Goal: Communication & Community: Ask a question

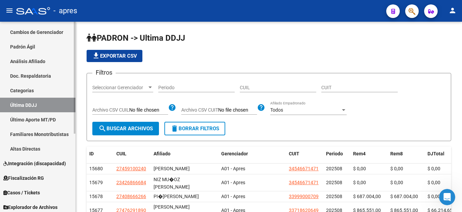
scroll to position [133, 0]
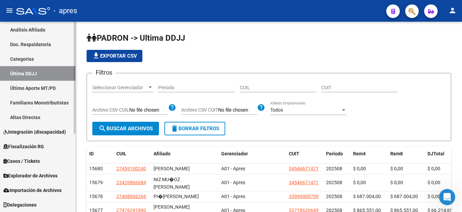
click at [35, 175] on span "Explorador de Archivos" at bounding box center [30, 175] width 54 height 7
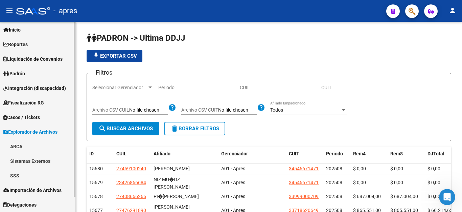
scroll to position [17, 0]
click at [12, 175] on link "SSS" at bounding box center [37, 175] width 75 height 15
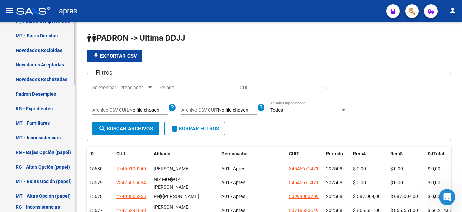
scroll to position [381, 0]
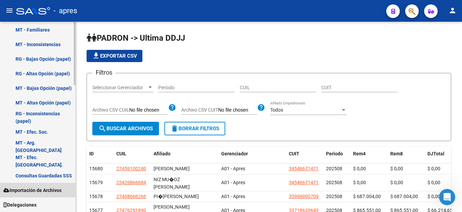
click at [38, 186] on span "Importación de Archivos" at bounding box center [32, 189] width 58 height 7
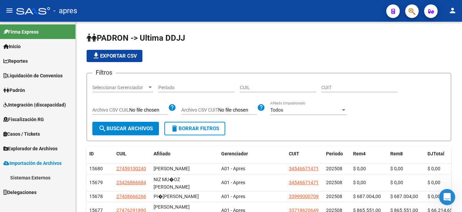
scroll to position [0, 0]
click at [41, 177] on link "Sistemas Externos" at bounding box center [37, 177] width 75 height 15
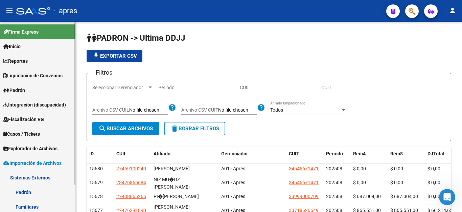
scroll to position [31, 0]
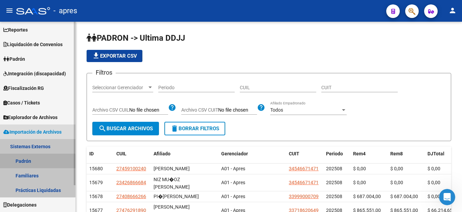
click at [27, 162] on link "Padrón" at bounding box center [37, 160] width 75 height 15
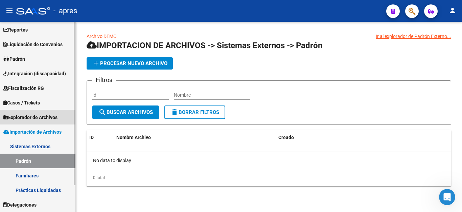
click at [36, 115] on span "Explorador de Archivos" at bounding box center [30, 116] width 54 height 7
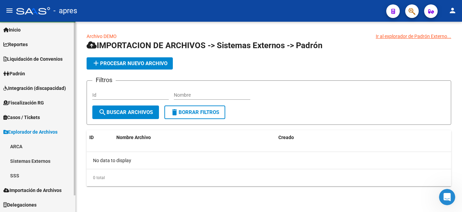
scroll to position [17, 0]
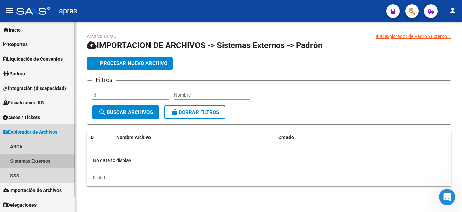
click at [15, 160] on link "Sistemas Externos" at bounding box center [37, 160] width 75 height 15
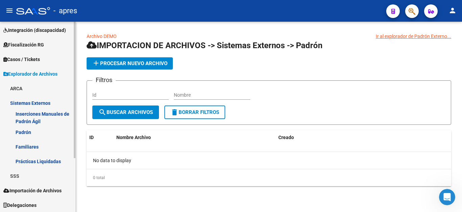
scroll to position [75, 0]
click at [19, 132] on link "Padrón" at bounding box center [37, 131] width 75 height 15
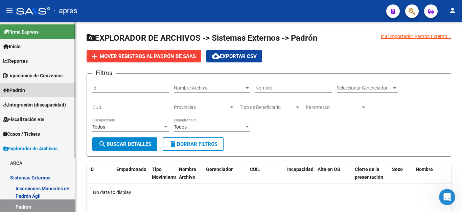
click at [25, 92] on span "Padrón" at bounding box center [14, 89] width 22 height 7
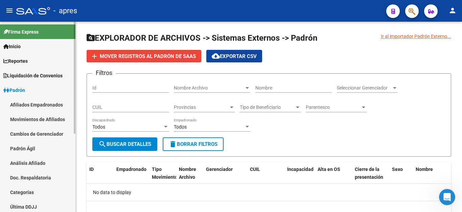
click at [39, 101] on link "Afiliados Empadronados" at bounding box center [37, 104] width 75 height 15
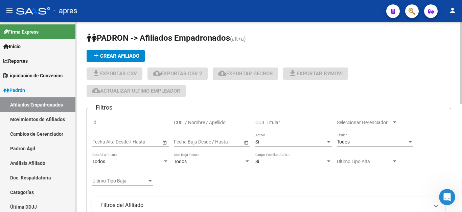
click at [373, 139] on div "Todos" at bounding box center [372, 142] width 70 height 6
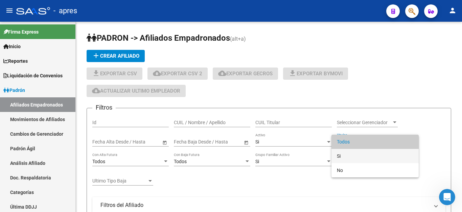
drag, startPoint x: 357, startPoint y: 157, endPoint x: 330, endPoint y: 189, distance: 41.8
click at [357, 157] on span "Si" at bounding box center [375, 156] width 77 height 14
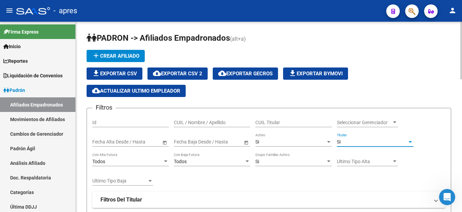
scroll to position [34, 0]
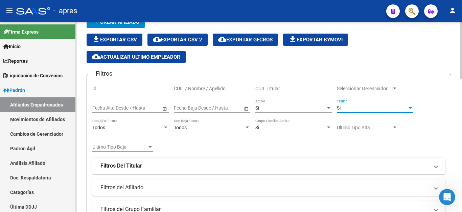
click at [217, 104] on div "Fecha inicio – Fecha fin Fecha Baja Desde / Hasta" at bounding box center [208, 106] width 69 height 14
click at [128, 163] on strong "Filtros Del Titular" at bounding box center [122, 165] width 42 height 7
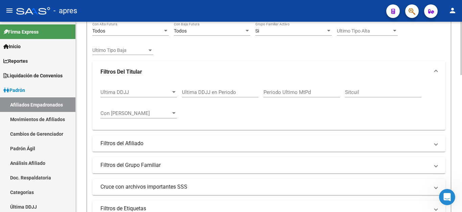
scroll to position [135, 0]
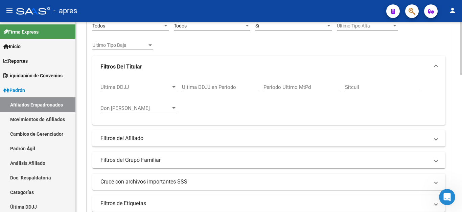
click at [175, 86] on div at bounding box center [173, 87] width 3 height 2
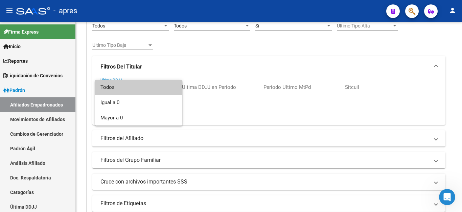
click at [175, 86] on span "Todos" at bounding box center [139, 87] width 77 height 15
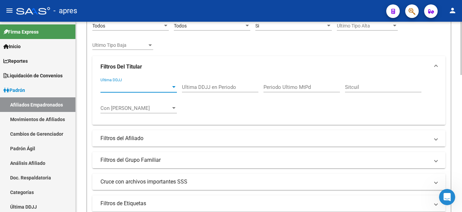
click at [194, 86] on input "Ultima DDJJ en Periodo" at bounding box center [220, 87] width 77 height 6
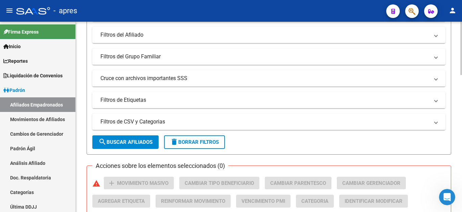
scroll to position [237, 0]
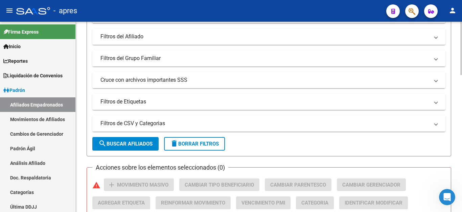
type input "202506"
click at [121, 75] on mat-expansion-panel-header "Cruce con archivos importantes SSS" at bounding box center [268, 80] width 353 height 16
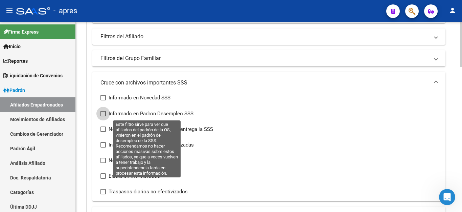
click at [103, 113] on span at bounding box center [103, 113] width 5 height 5
click at [103, 116] on input "Informado en Padron Desempleo SSS" at bounding box center [103, 116] width 0 height 0
checkbox input "true"
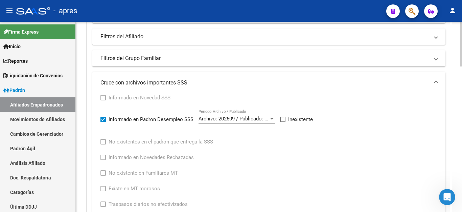
click at [281, 119] on span at bounding box center [282, 118] width 5 height 5
click at [283, 122] on input "Inexistente" at bounding box center [283, 122] width 0 height 0
checkbox input "true"
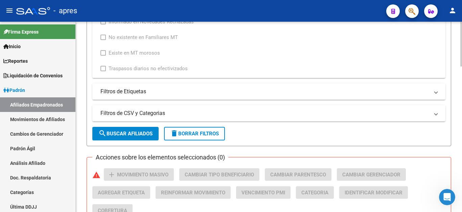
click at [142, 131] on span "search Buscar Afiliados" at bounding box center [126, 133] width 54 height 6
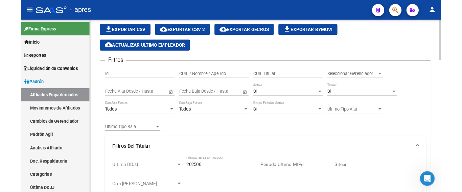
scroll to position [6, 0]
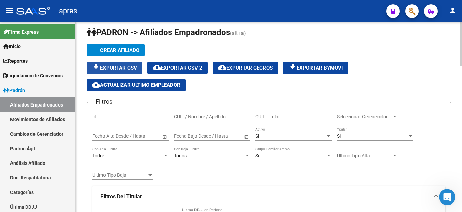
click at [110, 67] on span "file_download Exportar CSV" at bounding box center [114, 68] width 45 height 6
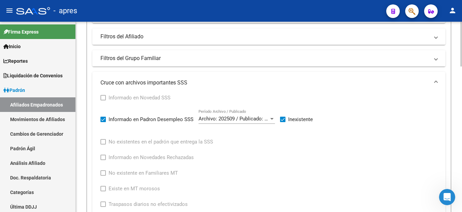
scroll to position [372, 0]
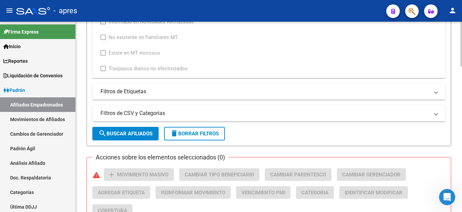
click at [203, 133] on span "delete Borrar Filtros" at bounding box center [194, 133] width 49 height 6
checkbox input "false"
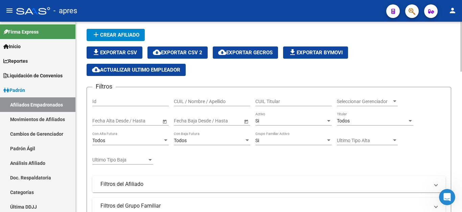
scroll to position [0, 0]
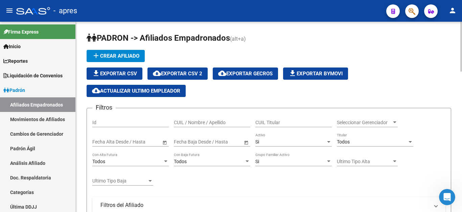
click at [356, 139] on div "Todos" at bounding box center [372, 142] width 70 height 6
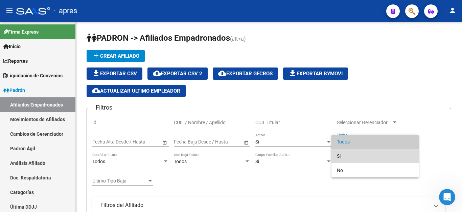
click at [341, 157] on span "Si" at bounding box center [375, 156] width 77 height 14
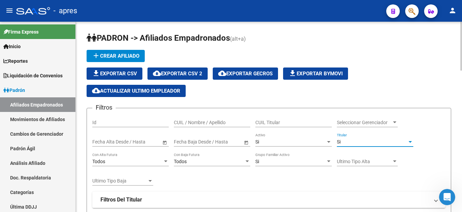
scroll to position [102, 0]
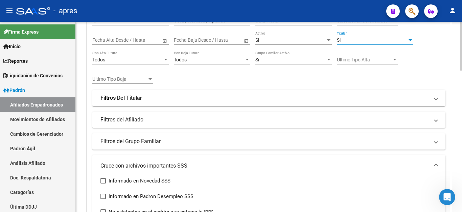
click at [127, 97] on strong "Filtros Del Titular" at bounding box center [122, 97] width 42 height 7
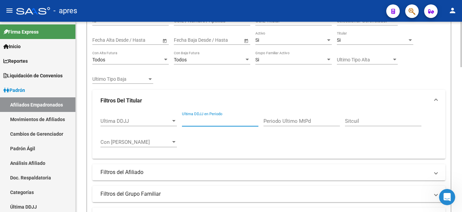
click at [212, 122] on input "Ultima DDJJ en Periodo" at bounding box center [220, 121] width 77 height 6
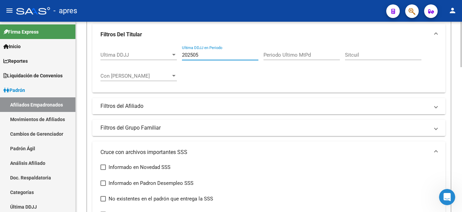
scroll to position [169, 0]
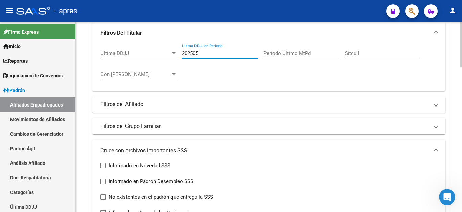
type input "202505"
click at [117, 103] on mat-panel-title "Filtros del Afiliado" at bounding box center [265, 104] width 329 height 7
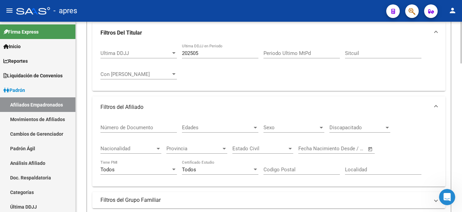
scroll to position [271, 0]
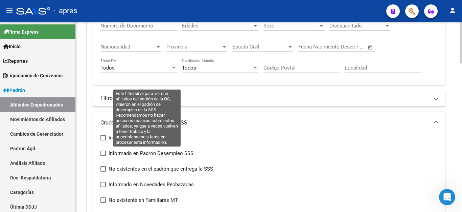
click at [104, 152] on span at bounding box center [103, 152] width 5 height 5
click at [103, 156] on input "Informado en Padron Desempleo SSS" at bounding box center [103, 156] width 0 height 0
checkbox input "true"
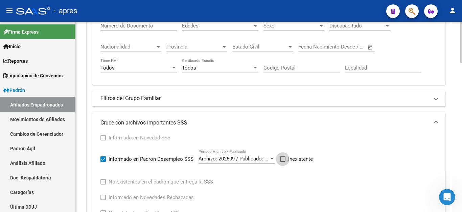
click at [284, 159] on span at bounding box center [282, 158] width 5 height 5
click at [283, 161] on input "Inexistente" at bounding box center [283, 161] width 0 height 0
checkbox input "true"
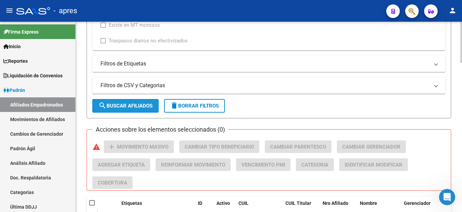
click at [113, 105] on span "search Buscar Afiliados" at bounding box center [126, 106] width 54 height 6
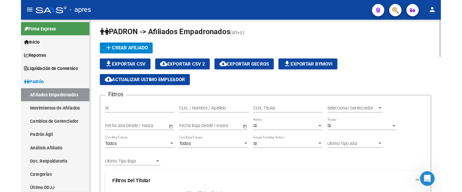
scroll to position [0, 0]
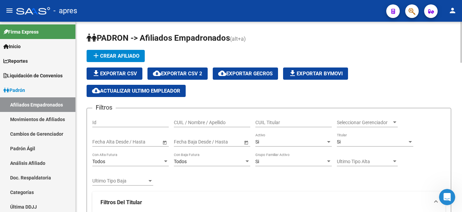
click at [182, 76] on span "cloud_download Exportar CSV 2" at bounding box center [177, 73] width 49 height 6
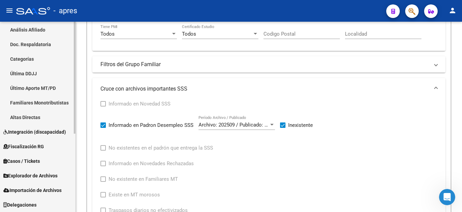
scroll to position [99, 0]
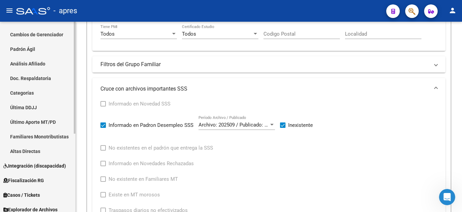
click at [24, 102] on link "Última DDJJ" at bounding box center [37, 107] width 75 height 15
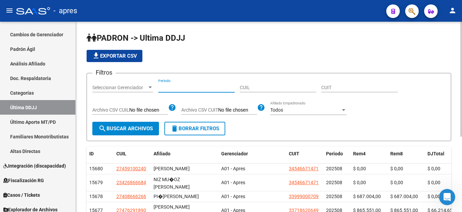
click at [190, 89] on input "Periodo" at bounding box center [196, 88] width 77 height 6
click at [137, 128] on span "search Buscar Archivos" at bounding box center [126, 128] width 55 height 6
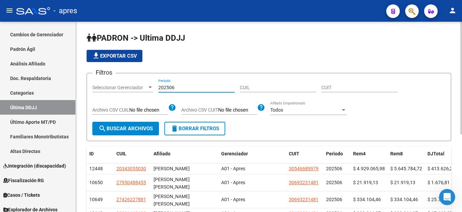
click at [192, 87] on input "202506" at bounding box center [196, 88] width 77 height 6
type input "202505"
click at [119, 131] on span "search Buscar Archivos" at bounding box center [126, 128] width 55 height 6
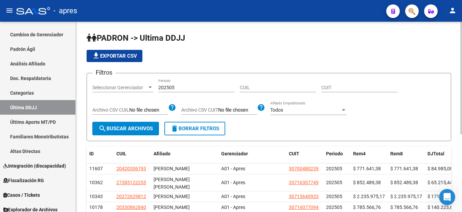
scroll to position [102, 0]
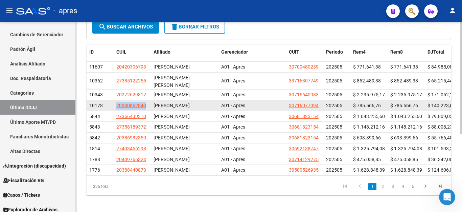
drag, startPoint x: 113, startPoint y: 104, endPoint x: 147, endPoint y: 103, distance: 34.6
click at [147, 103] on div "10178 20330862840 [PERSON_NAME] A01 - Apres 30716077094 202505 $ 785.566,76 $ 7…" at bounding box center [275, 105] width 376 height 11
copy div "20330862840"
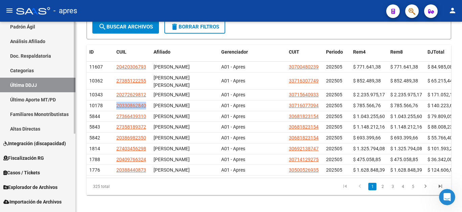
scroll to position [133, 0]
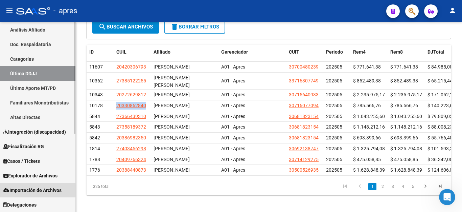
click at [35, 188] on span "Importación de Archivos" at bounding box center [32, 189] width 58 height 7
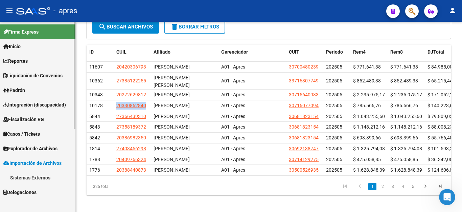
scroll to position [0, 0]
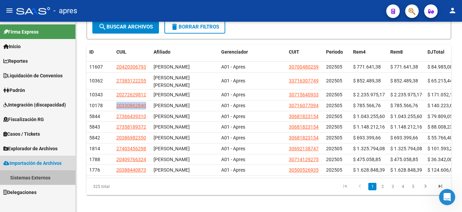
click at [28, 177] on link "Sistemas Externos" at bounding box center [37, 177] width 75 height 15
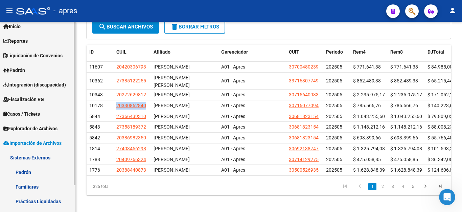
scroll to position [31, 0]
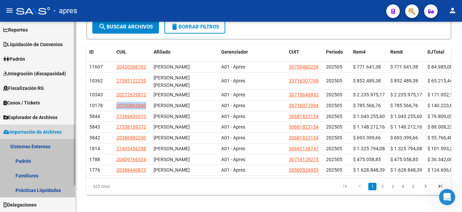
click at [34, 145] on link "Sistemas Externos" at bounding box center [37, 146] width 75 height 15
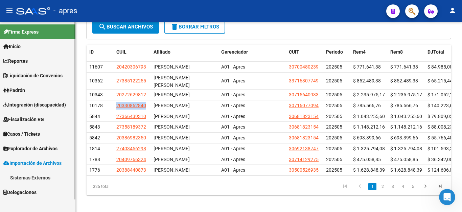
scroll to position [0, 0]
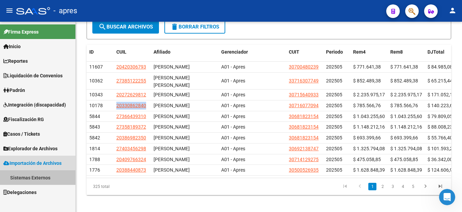
click at [32, 175] on link "Sistemas Externos" at bounding box center [37, 177] width 75 height 15
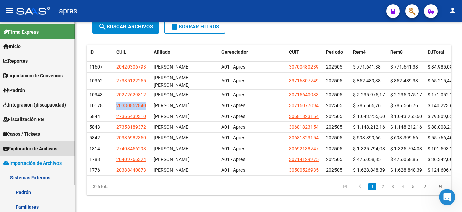
click at [37, 151] on span "Explorador de Archivos" at bounding box center [30, 148] width 54 height 7
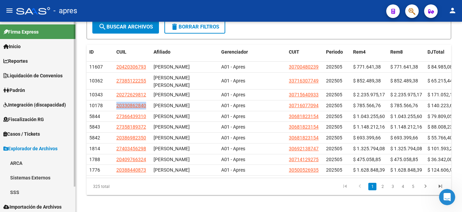
click at [38, 150] on span "Explorador de Archivos" at bounding box center [30, 148] width 54 height 7
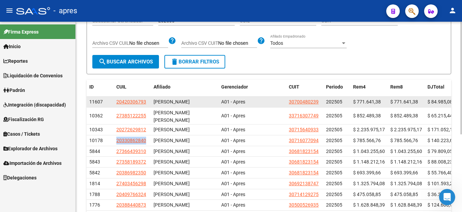
scroll to position [68, 0]
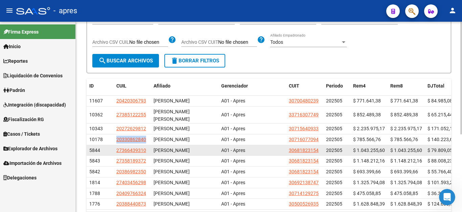
copy div "20330862840"
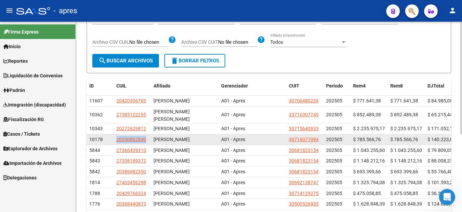
click at [150, 138] on datatable-body-cell "20330862840" at bounding box center [132, 139] width 37 height 10
drag, startPoint x: 150, startPoint y: 137, endPoint x: 113, endPoint y: 138, distance: 36.6
click at [113, 138] on div "10178 20330862840 [PERSON_NAME] A01 - Apres 30716077094 202505 $ 785.566,76 $ 7…" at bounding box center [275, 139] width 376 height 11
copy div "20330862840"
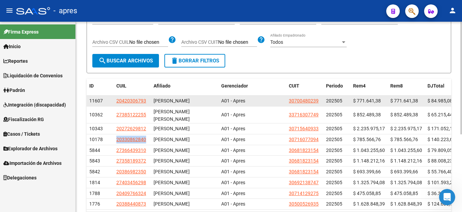
copy div "20330862840"
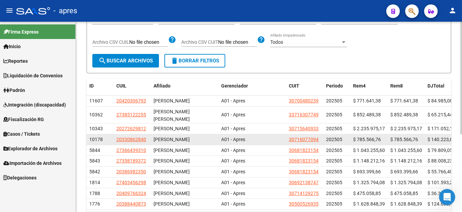
click at [148, 141] on div "20330862840" at bounding box center [132, 139] width 32 height 8
drag, startPoint x: 148, startPoint y: 139, endPoint x: 116, endPoint y: 139, distance: 31.8
click at [116, 139] on datatable-body-cell "20330862840" at bounding box center [132, 139] width 37 height 10
copy span "20330862840"
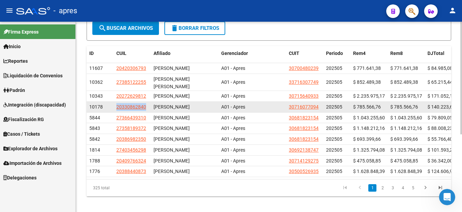
scroll to position [131, 0]
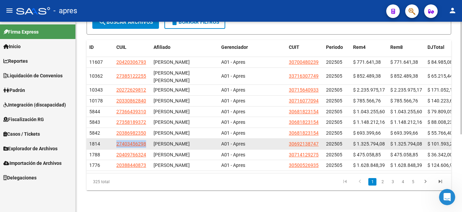
drag, startPoint x: 114, startPoint y: 132, endPoint x: 146, endPoint y: 130, distance: 32.6
click at [146, 138] on datatable-body-cell "27403456298" at bounding box center [132, 143] width 37 height 10
copy span "27403456298"
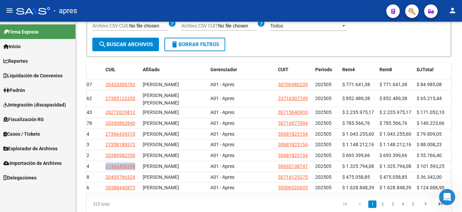
scroll to position [29, 0]
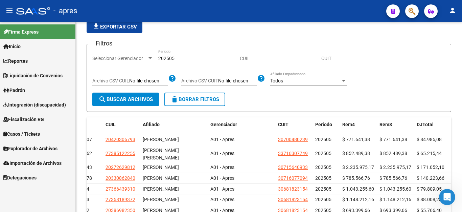
click at [20, 148] on span "Explorador de Archivos" at bounding box center [30, 148] width 54 height 7
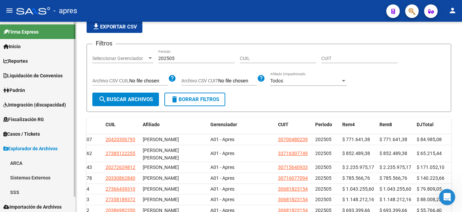
scroll to position [17, 0]
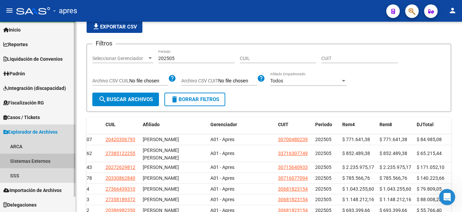
click at [30, 159] on link "Sistemas Externos" at bounding box center [37, 160] width 75 height 15
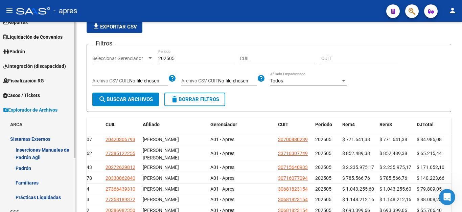
scroll to position [50, 0]
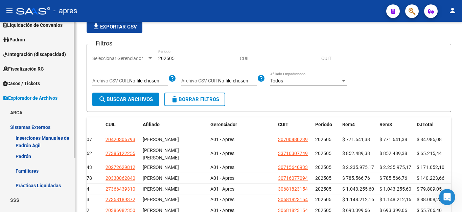
click at [29, 156] on link "Padrón" at bounding box center [37, 156] width 75 height 15
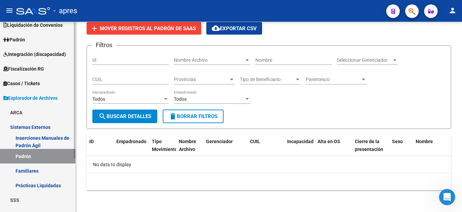
scroll to position [75, 0]
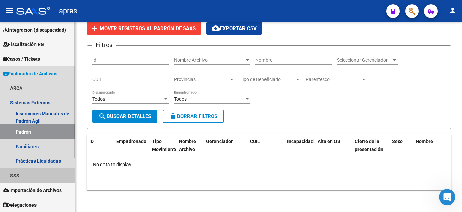
click at [17, 174] on link "SSS" at bounding box center [37, 175] width 75 height 15
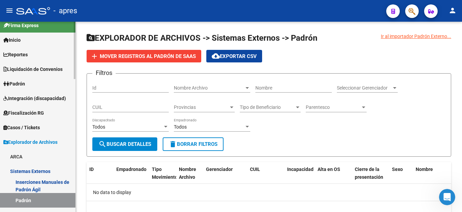
scroll to position [0, 0]
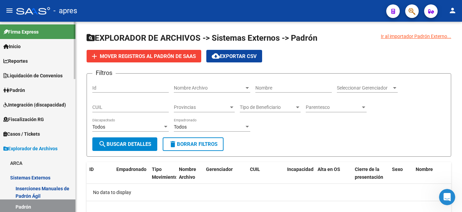
click at [34, 86] on link "Padrón" at bounding box center [37, 90] width 75 height 15
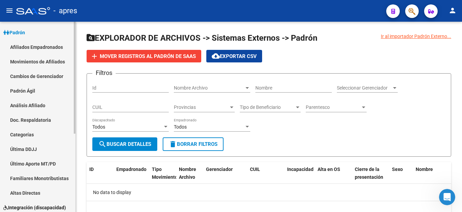
scroll to position [68, 0]
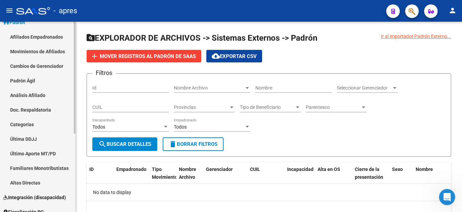
click at [35, 136] on link "Última DDJJ" at bounding box center [37, 138] width 75 height 15
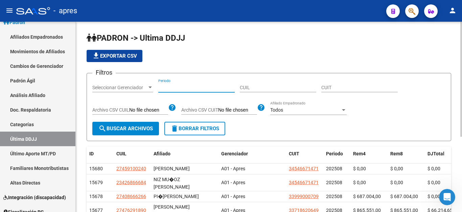
click at [210, 87] on input "Periodo" at bounding box center [196, 88] width 77 height 6
type input "202505"
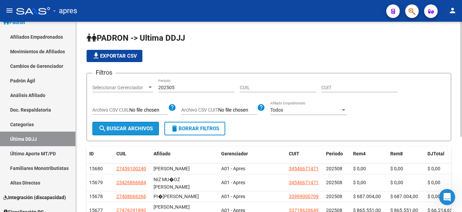
click at [132, 129] on span "search Buscar Archivos" at bounding box center [126, 128] width 55 height 6
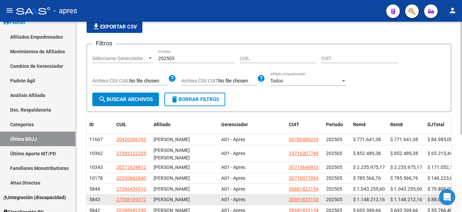
scroll to position [68, 0]
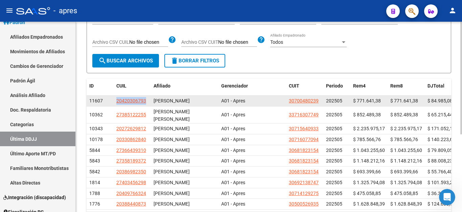
drag, startPoint x: 117, startPoint y: 105, endPoint x: 149, endPoint y: 105, distance: 32.5
click at [149, 105] on datatable-body-cell "20420306793" at bounding box center [132, 100] width 37 height 10
copy span "20420306793"
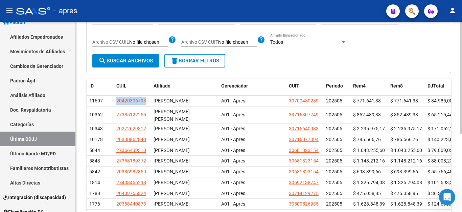
scroll to position [131, 0]
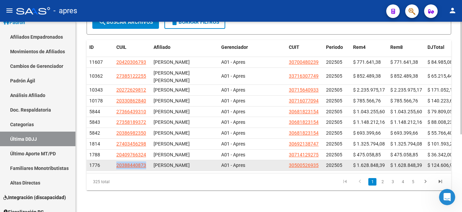
drag, startPoint x: 114, startPoint y: 154, endPoint x: 148, endPoint y: 155, distance: 34.5
click at [148, 160] on datatable-body-cell "20388440873" at bounding box center [132, 165] width 37 height 10
copy span "20388440873"
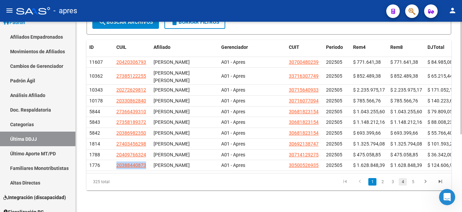
click at [400, 181] on link "4" at bounding box center [403, 181] width 8 height 7
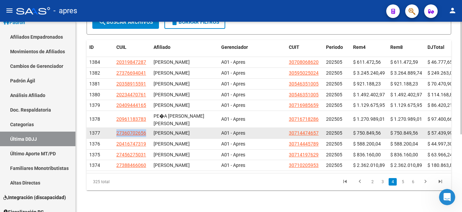
drag, startPoint x: 116, startPoint y: 116, endPoint x: 150, endPoint y: 119, distance: 34.0
click at [150, 128] on datatable-body-cell "27360702656" at bounding box center [132, 133] width 37 height 10
copy span "27360702656"
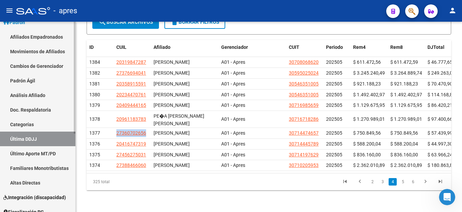
click at [34, 150] on link "Último Aporte MT/PD" at bounding box center [37, 153] width 75 height 15
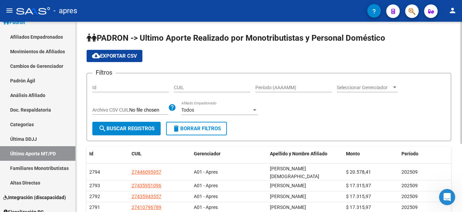
click at [280, 87] on input "Período (AAAAMM)" at bounding box center [294, 88] width 77 height 6
type input "202505"
click at [144, 128] on span "search Buscar Registros" at bounding box center [127, 128] width 56 height 6
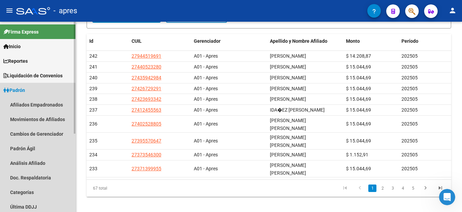
click at [20, 94] on link "Padrón" at bounding box center [37, 90] width 75 height 15
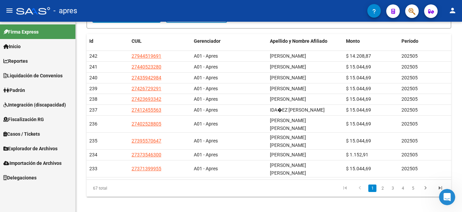
click at [22, 146] on span "Explorador de Archivos" at bounding box center [30, 148] width 54 height 7
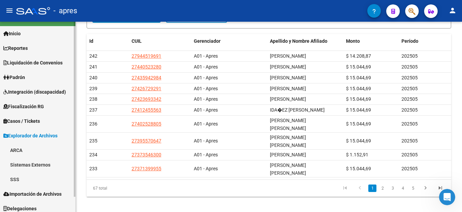
scroll to position [17, 0]
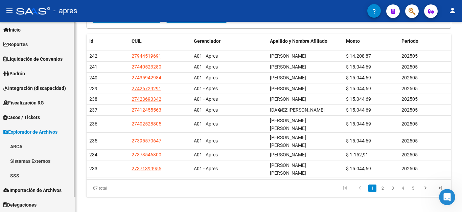
click at [17, 175] on link "SSS" at bounding box center [37, 175] width 75 height 15
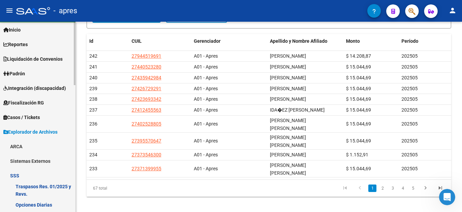
scroll to position [152, 0]
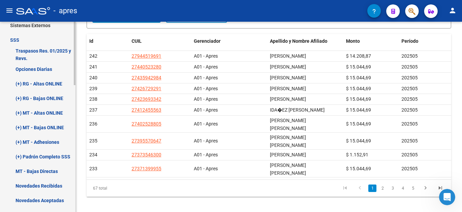
click at [46, 126] on link "(+) MT - Bajas ONLINE" at bounding box center [37, 127] width 75 height 15
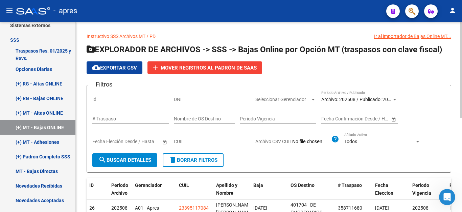
click at [354, 99] on span "Archivo: 202508 / Publicado: 202507" at bounding box center [361, 98] width 78 height 5
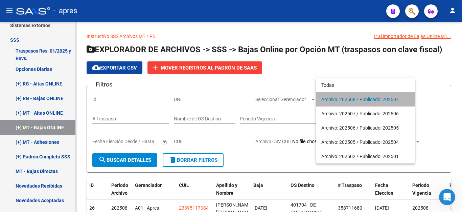
click at [350, 99] on span "Archivo: 202508 / Publicado: 202507" at bounding box center [366, 99] width 88 height 14
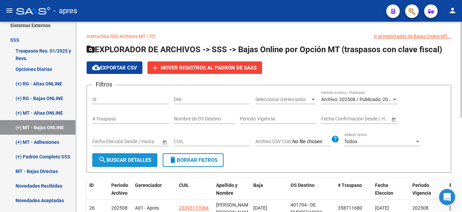
click at [136, 160] on span "search Buscar Detalles" at bounding box center [125, 160] width 53 height 6
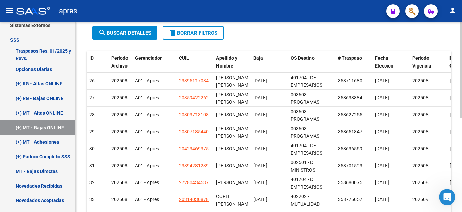
scroll to position [102, 0]
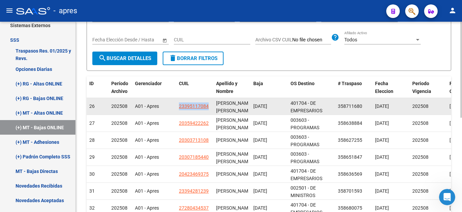
drag, startPoint x: 178, startPoint y: 104, endPoint x: 213, endPoint y: 104, distance: 34.9
click at [213, 104] on datatable-body-cell "23395117084" at bounding box center [194, 106] width 37 height 17
copy span "23395117084"
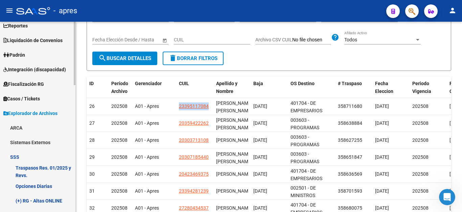
scroll to position [0, 0]
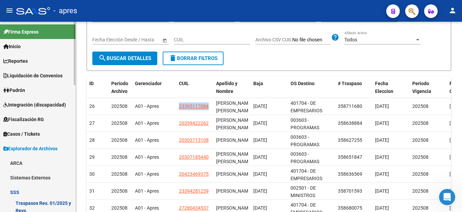
click at [80, 40] on mat-sidenav-container "Firma Express Inicio Instructivos Contacto OS Reportes Ingresos Percibidos Anál…" at bounding box center [231, 117] width 462 height 190
click at [444, 196] on icon "Abrir Intercom Messenger" at bounding box center [446, 195] width 11 height 11
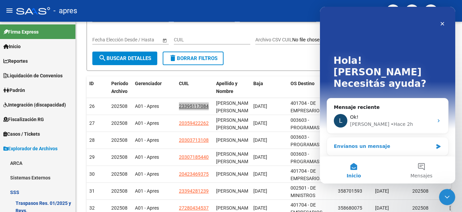
click at [370, 143] on div "Envíanos un mensaje" at bounding box center [383, 146] width 99 height 7
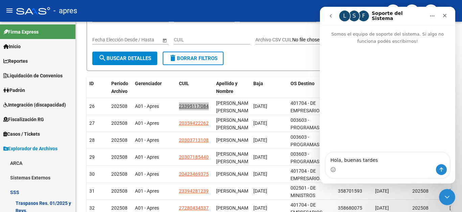
type textarea "Hola, buenas tardes!"
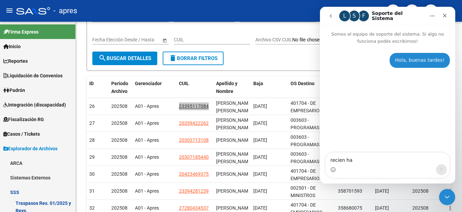
type textarea "recien hab"
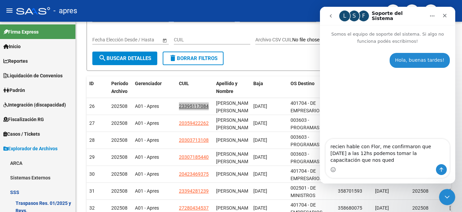
type textarea "recien hable con [PERSON_NAME], me confirmaron que [DATE] a las 12hs podemos to…"
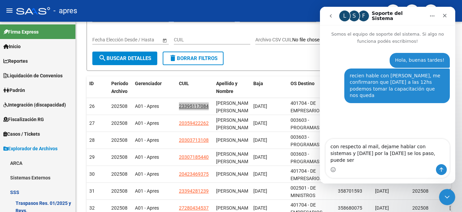
type textarea "con respecto al mail, dejame hablar con sistemas y [DATE] por la [DATE] se los …"
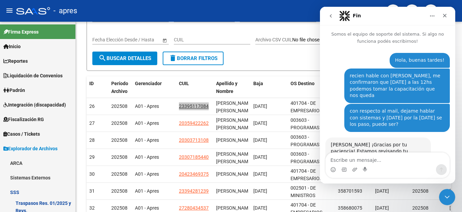
scroll to position [20, 0]
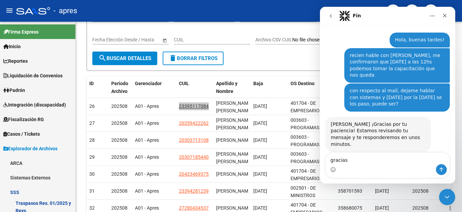
type textarea "gracias!"
